Goal: Use online tool/utility: Utilize a website feature to perform a specific function

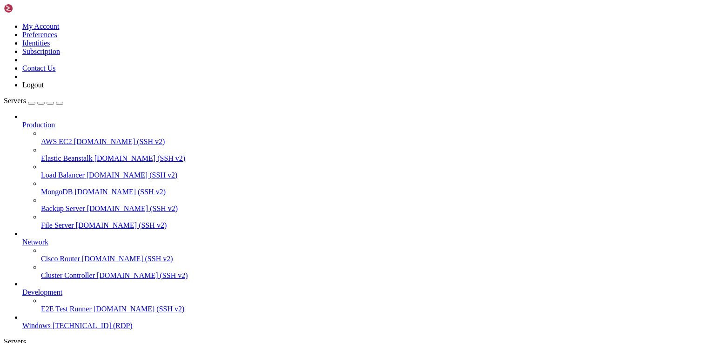
drag, startPoint x: 263, startPoint y: 626, endPoint x: 273, endPoint y: 567, distance: 59.4
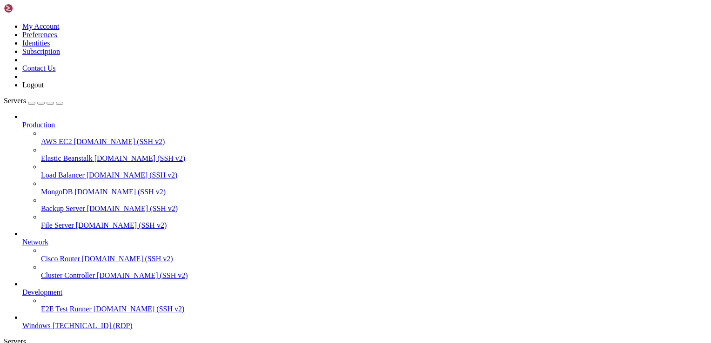
drag, startPoint x: 326, startPoint y: 660, endPoint x: 173, endPoint y: 388, distance: 312.2
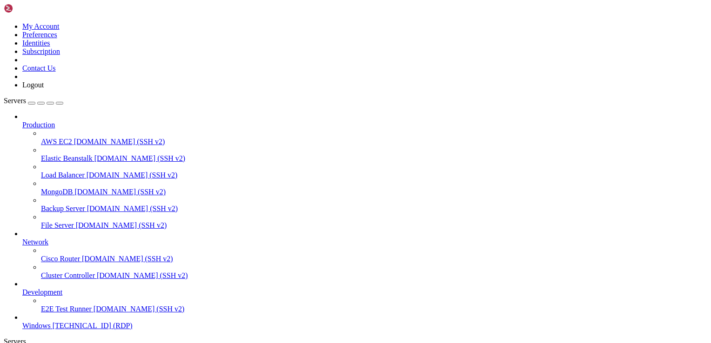
drag, startPoint x: 658, startPoint y: 448, endPoint x: 606, endPoint y: 483, distance: 62.3
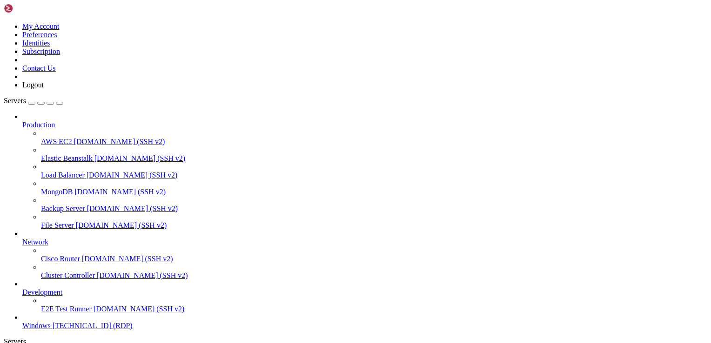
drag, startPoint x: 511, startPoint y: 540, endPoint x: 229, endPoint y: 448, distance: 296.2
drag, startPoint x: 334, startPoint y: 563, endPoint x: 90, endPoint y: 388, distance: 300.0
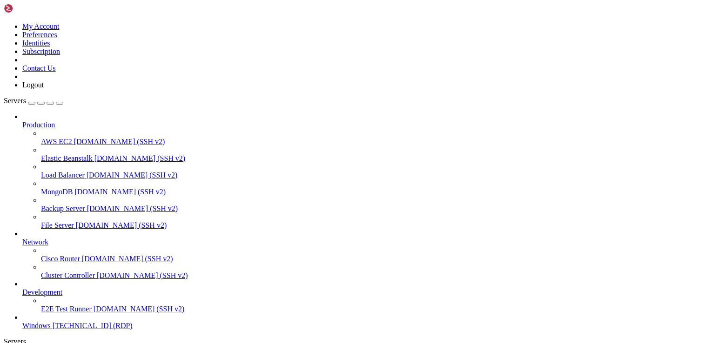
drag, startPoint x: 298, startPoint y: 577, endPoint x: 294, endPoint y: 497, distance: 80.1
drag, startPoint x: 329, startPoint y: 527, endPoint x: 257, endPoint y: 447, distance: 107.7
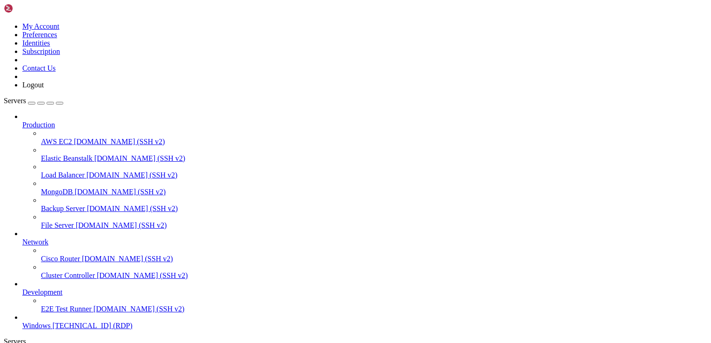
drag, startPoint x: 657, startPoint y: 673, endPoint x: 655, endPoint y: 716, distance: 43.3
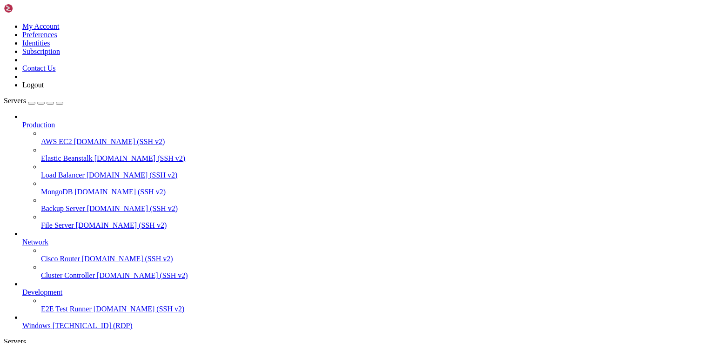
drag, startPoint x: 264, startPoint y: 608, endPoint x: 663, endPoint y: 679, distance: 405.3
drag, startPoint x: 671, startPoint y: 710, endPoint x: 674, endPoint y: 480, distance: 230.7
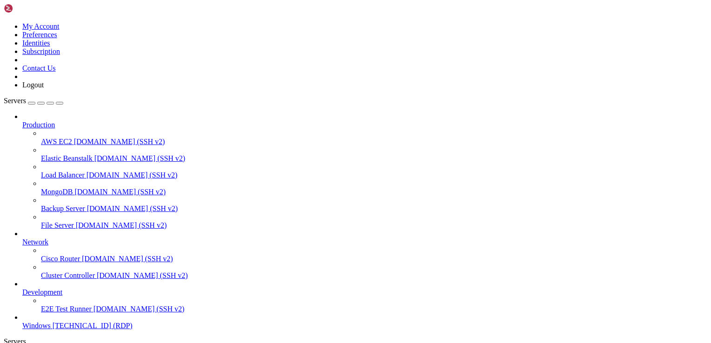
drag, startPoint x: 294, startPoint y: 555, endPoint x: -12, endPoint y: 395, distance: 345.3
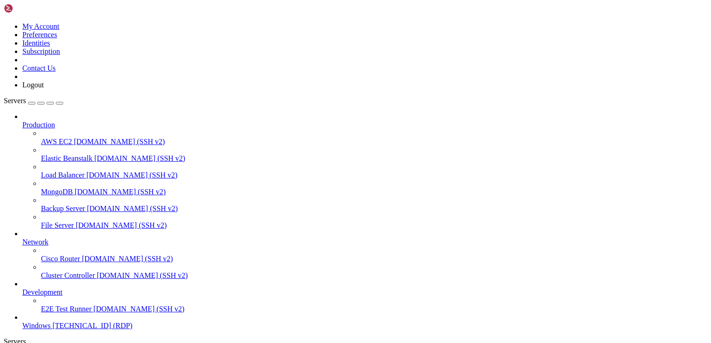
drag, startPoint x: 166, startPoint y: 701, endPoint x: 173, endPoint y: 695, distance: 9.5
drag, startPoint x: 301, startPoint y: 585, endPoint x: 137, endPoint y: 562, distance: 165.4
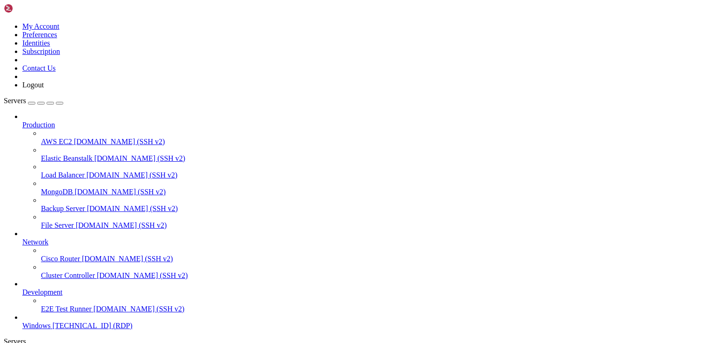
drag, startPoint x: 412, startPoint y: 602, endPoint x: 422, endPoint y: 581, distance: 22.9
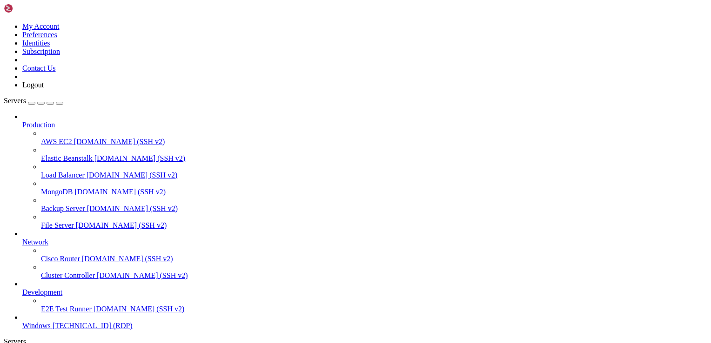
drag, startPoint x: 68, startPoint y: 448, endPoint x: 538, endPoint y: 460, distance: 470.4
